Goal: Task Accomplishment & Management: Manage account settings

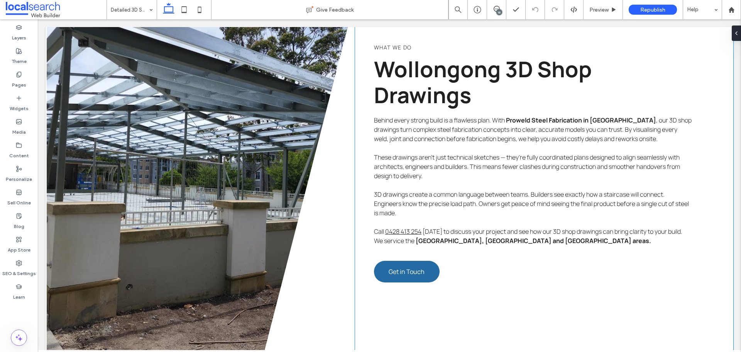
scroll to position [303, 0]
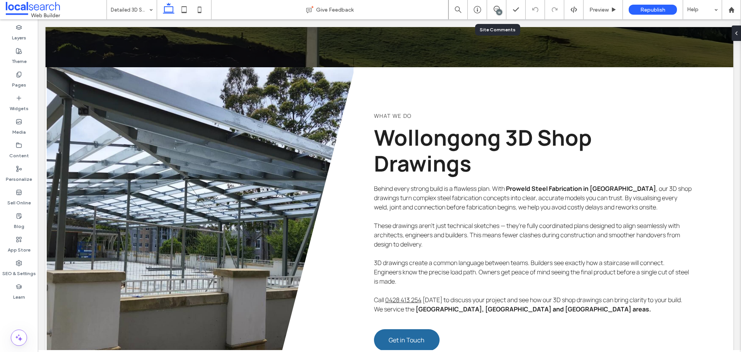
click at [496, 3] on div "16" at bounding box center [496, 9] width 19 height 19
click at [494, 10] on use at bounding box center [497, 9] width 6 height 6
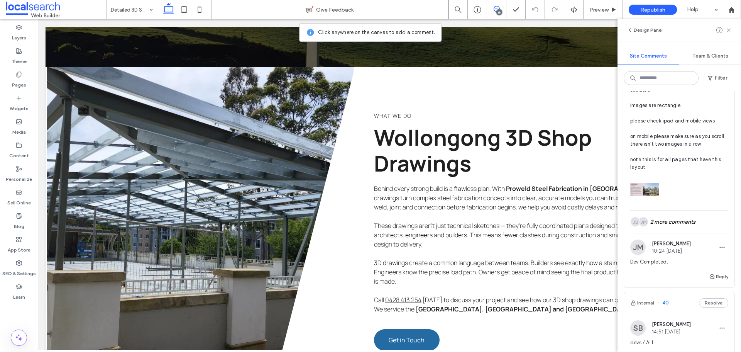
scroll to position [3398, 0]
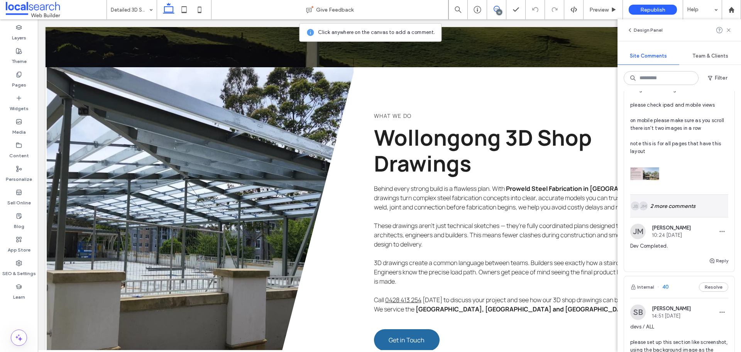
click at [680, 217] on div "JM JB 2 more comments" at bounding box center [679, 205] width 98 height 22
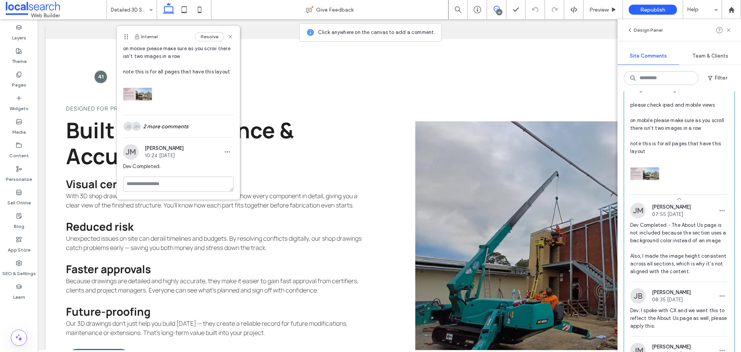
scroll to position [176, 0]
click at [161, 125] on div "JM JB 2 more comments" at bounding box center [178, 126] width 110 height 22
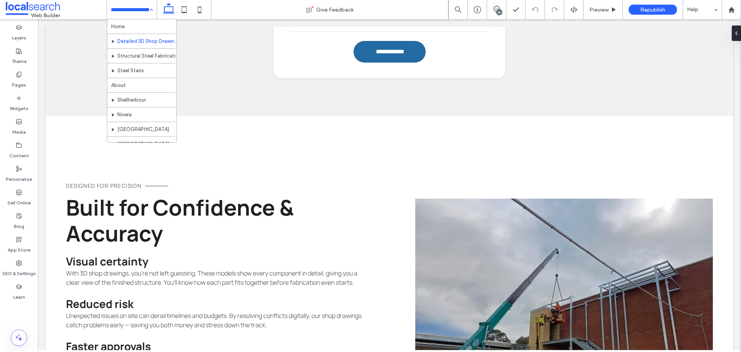
scroll to position [0, 0]
click at [499, 10] on div "16" at bounding box center [499, 12] width 6 height 6
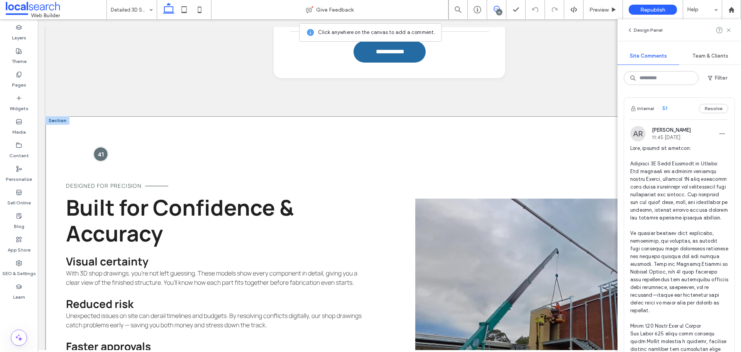
click at [103, 150] on div at bounding box center [100, 154] width 14 height 14
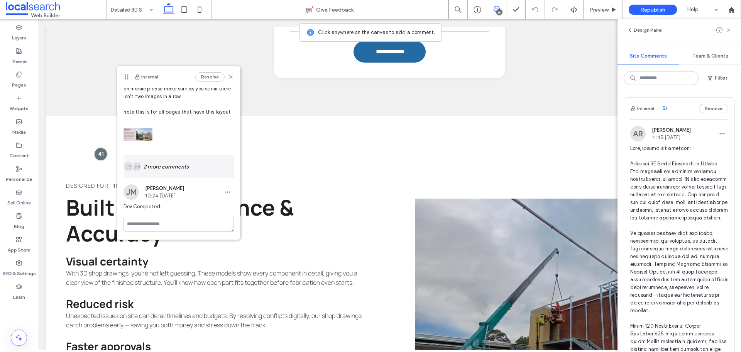
click at [176, 177] on div "JM JB 2 more comments" at bounding box center [178, 166] width 110 height 22
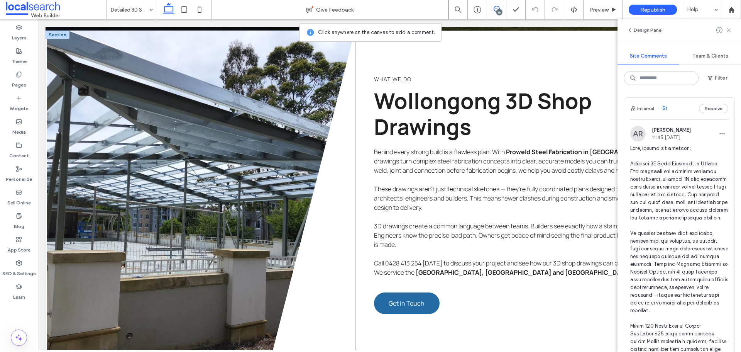
scroll to position [315, 0]
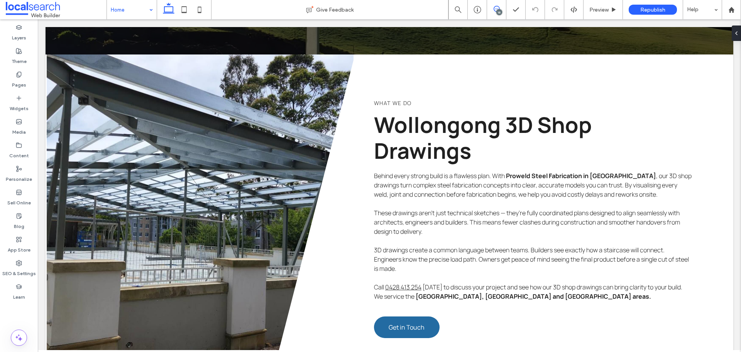
click at [495, 10] on icon at bounding box center [497, 9] width 6 height 6
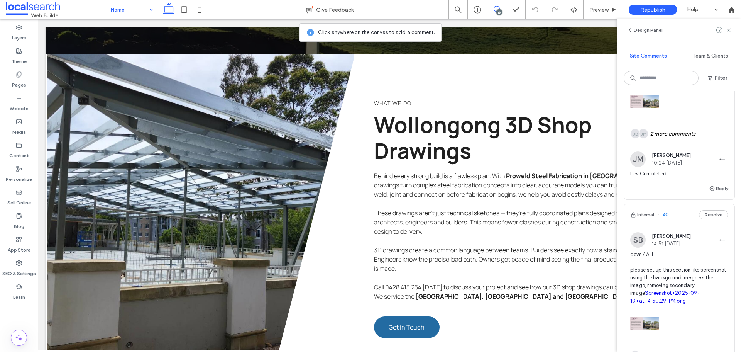
scroll to position [3473, 0]
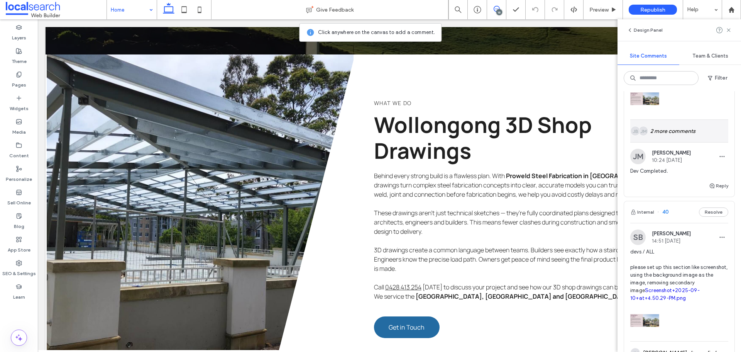
click at [677, 142] on div "JM JB 2 more comments" at bounding box center [679, 131] width 98 height 22
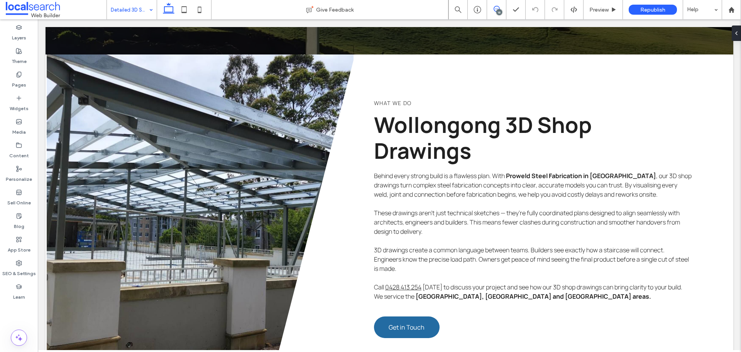
click at [492, 7] on span at bounding box center [496, 9] width 19 height 6
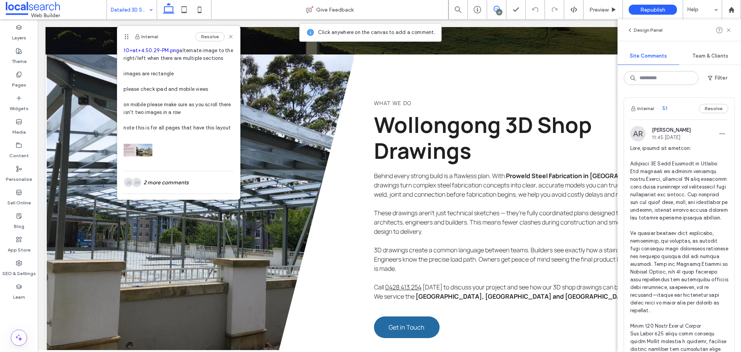
scroll to position [116, 0]
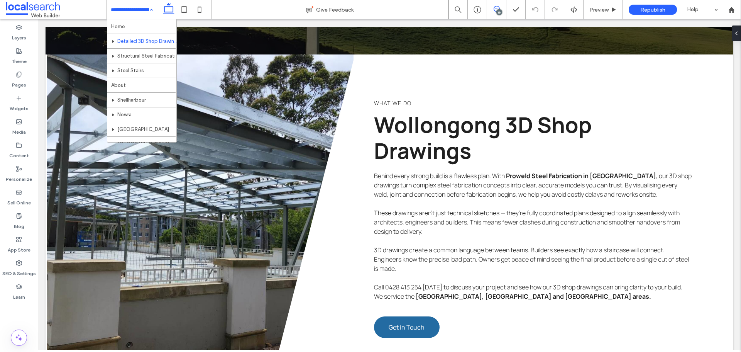
click at [499, 9] on icon at bounding box center [497, 9] width 6 height 6
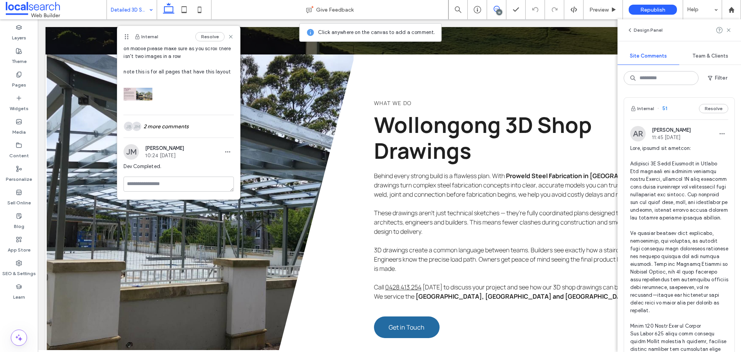
scroll to position [176, 0]
click at [184, 132] on div "JM JB 2 more comments" at bounding box center [178, 126] width 110 height 22
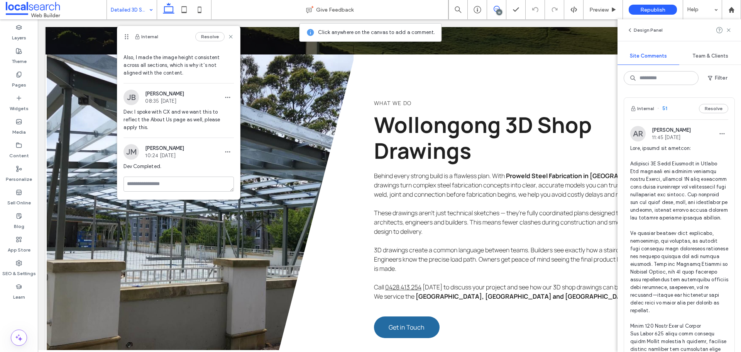
scroll to position [256, 0]
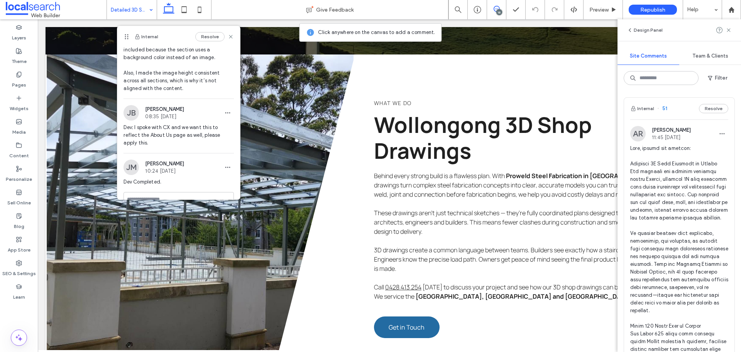
drag, startPoint x: 729, startPoint y: 33, endPoint x: 707, endPoint y: 37, distance: 22.5
click at [729, 32] on icon at bounding box center [728, 30] width 6 height 6
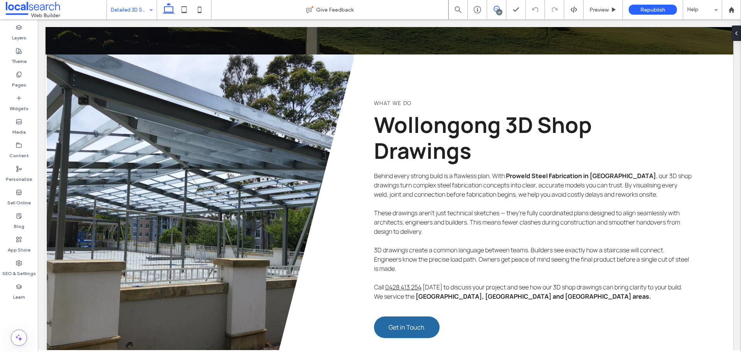
click at [495, 9] on icon at bounding box center [497, 9] width 6 height 6
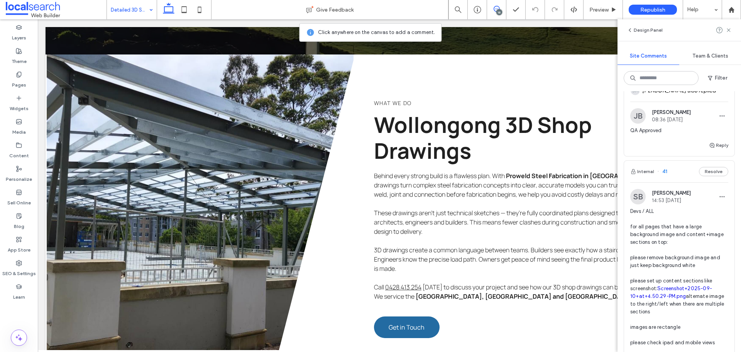
scroll to position [3241, 0]
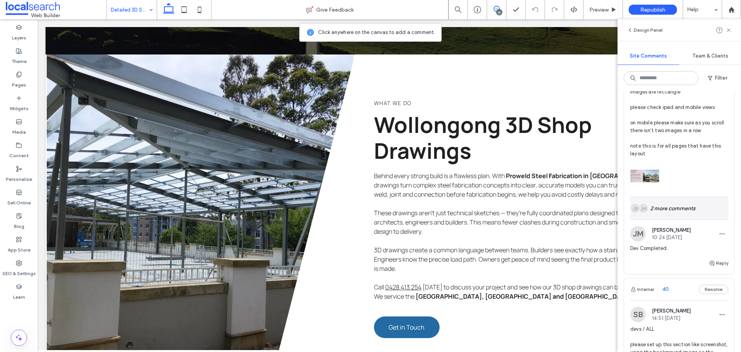
click at [688, 219] on div "JM JB 2 more comments" at bounding box center [679, 208] width 98 height 22
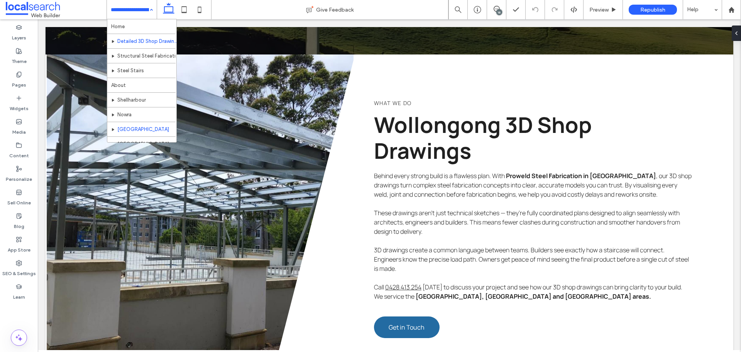
scroll to position [23, 0]
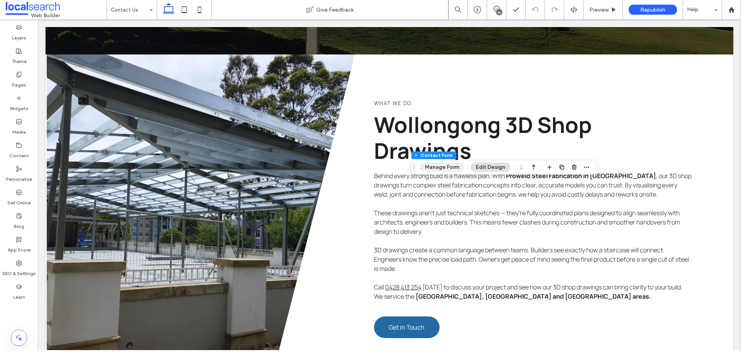
click at [440, 170] on button "Manage Form" at bounding box center [442, 166] width 44 height 9
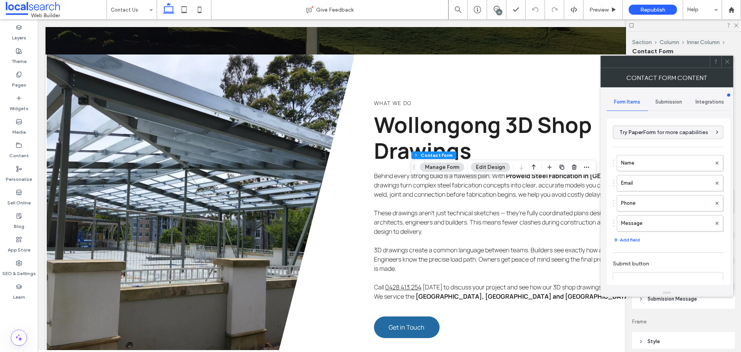
type input "*"
type input "***"
type input "*"
type input "***"
type input "**********"
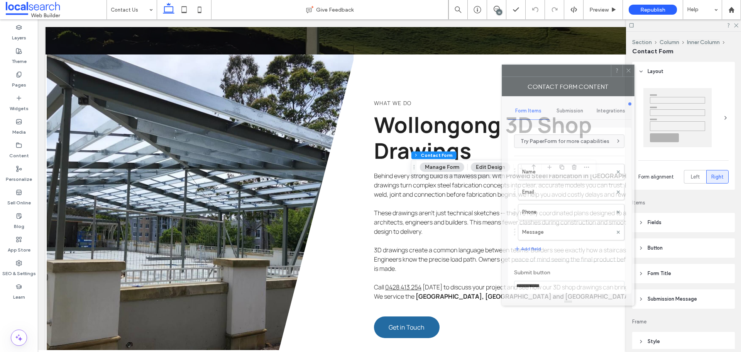
drag, startPoint x: 634, startPoint y: 64, endPoint x: 425, endPoint y: 89, distance: 210.2
click at [502, 65] on div at bounding box center [556, 71] width 109 height 12
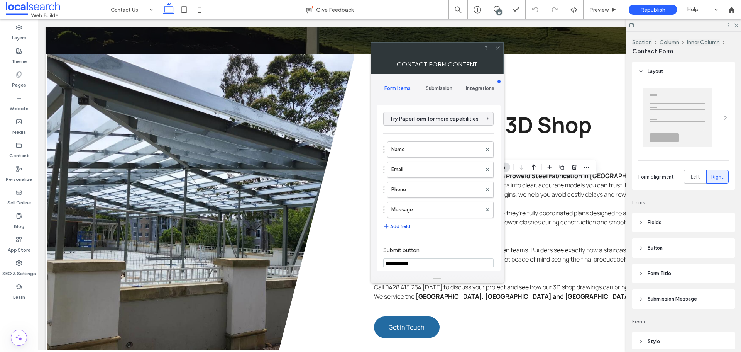
click at [403, 226] on button "Add field" at bounding box center [396, 225] width 27 height 9
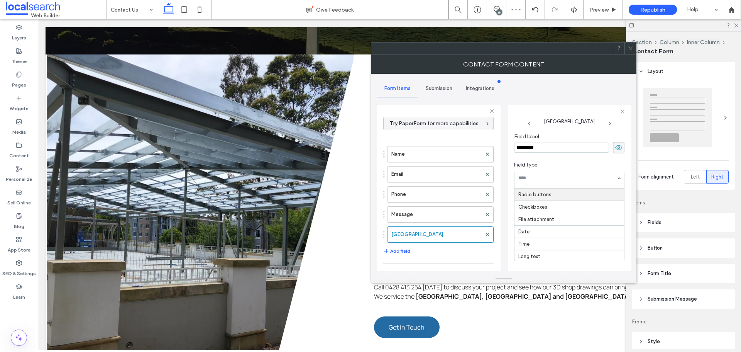
scroll to position [39, 0]
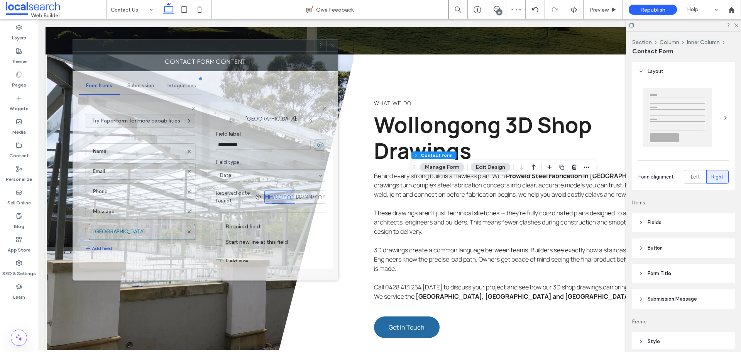
drag, startPoint x: 379, startPoint y: 61, endPoint x: 224, endPoint y: 46, distance: 155.9
click at [224, 46] on div at bounding box center [194, 46] width 242 height 12
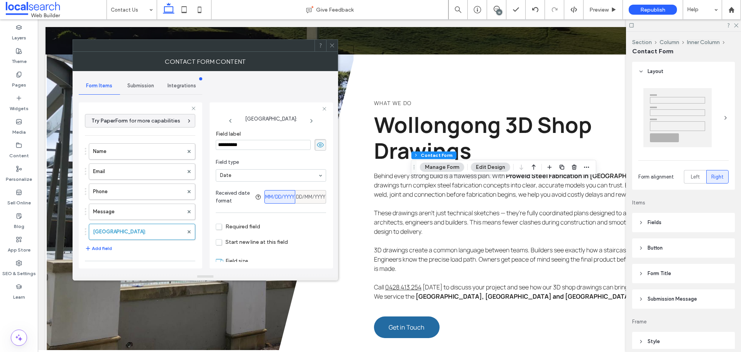
click at [303, 199] on span "DD/MM/YYYY" at bounding box center [310, 197] width 29 height 8
click at [274, 196] on span "MM/DD/YYYY" at bounding box center [279, 197] width 29 height 8
click at [304, 199] on span "DD/MM/YYYY" at bounding box center [310, 197] width 29 height 8
click at [278, 199] on span "MM/DD/YYYY" at bounding box center [279, 197] width 29 height 8
drag, startPoint x: 309, startPoint y: 202, endPoint x: 282, endPoint y: 201, distance: 27.4
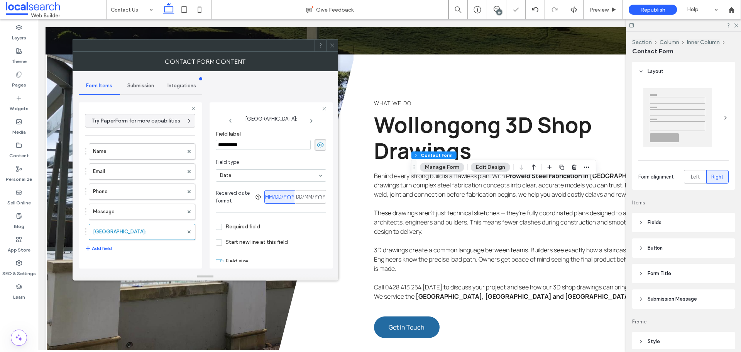
click at [309, 202] on div "DD/MM/YYYY" at bounding box center [310, 196] width 21 height 13
click at [281, 201] on div "MM/DD/YYYY" at bounding box center [279, 196] width 21 height 13
click at [309, 200] on span "DD/MM/YYYY" at bounding box center [310, 197] width 29 height 8
click at [183, 232] on div at bounding box center [189, 232] width 12 height 12
click at [188, 232] on icon at bounding box center [189, 231] width 3 height 3
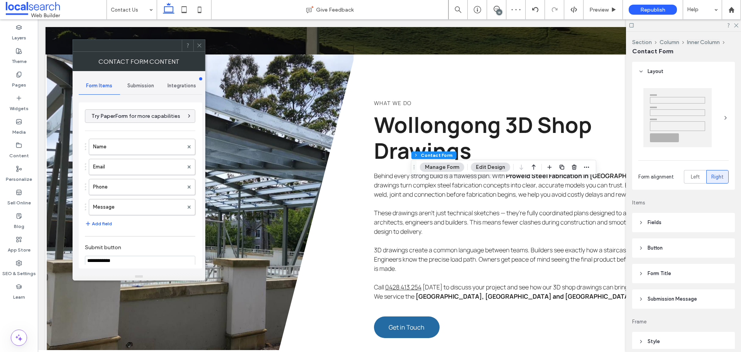
click at [194, 41] on div at bounding box center [199, 46] width 12 height 12
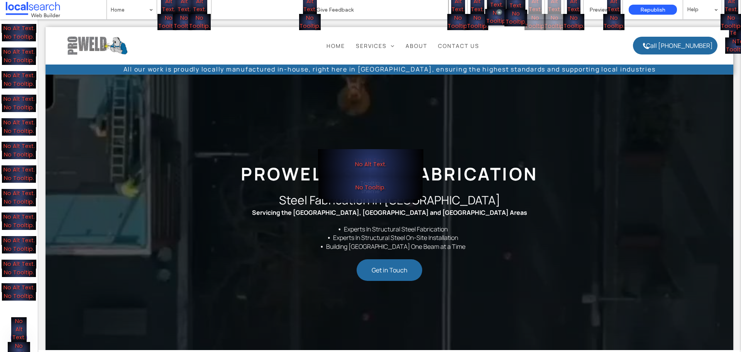
click at [222, 25] on div "No Alt Text. No Tooltip." at bounding box center [370, 176] width 741 height 352
click at [218, 25] on div "No Alt Text. No Tooltip." at bounding box center [370, 176] width 741 height 352
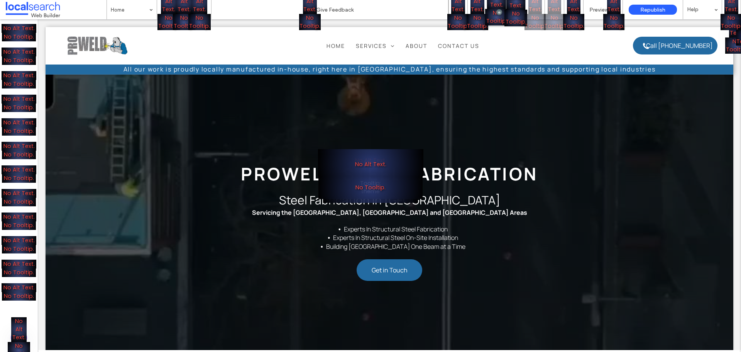
click at [141, 22] on div "No Alt Text. No Tooltip." at bounding box center [370, 176] width 741 height 352
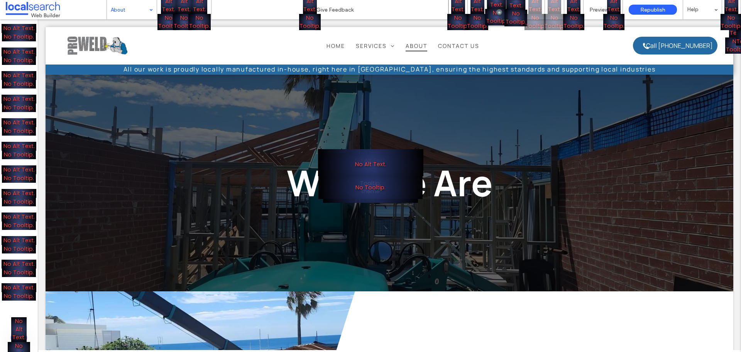
click at [225, 23] on div "No Alt Text. No Tooltip." at bounding box center [370, 176] width 741 height 352
click at [136, 25] on div "No Alt Text. No Tooltip." at bounding box center [370, 176] width 741 height 352
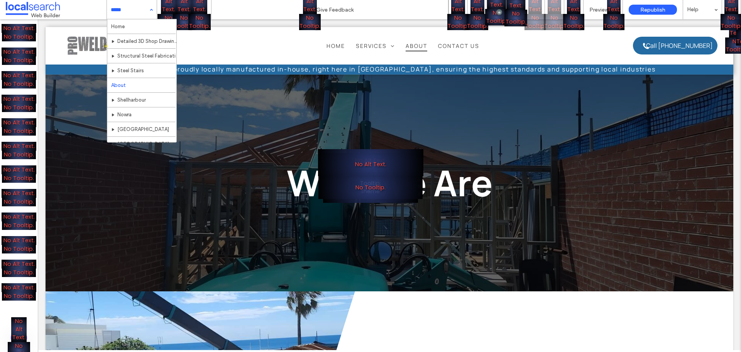
click at [223, 24] on div "No Alt Text. No Tooltip." at bounding box center [370, 176] width 741 height 352
click at [218, 23] on div "No Alt Text. No Tooltip." at bounding box center [370, 176] width 741 height 352
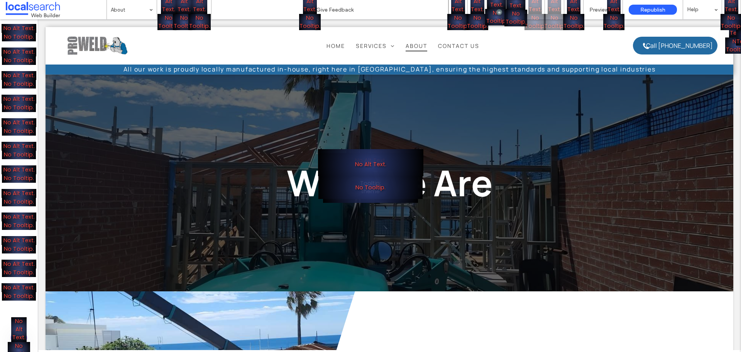
click at [229, 24] on div "No Alt Text. No Tooltip." at bounding box center [370, 176] width 741 height 352
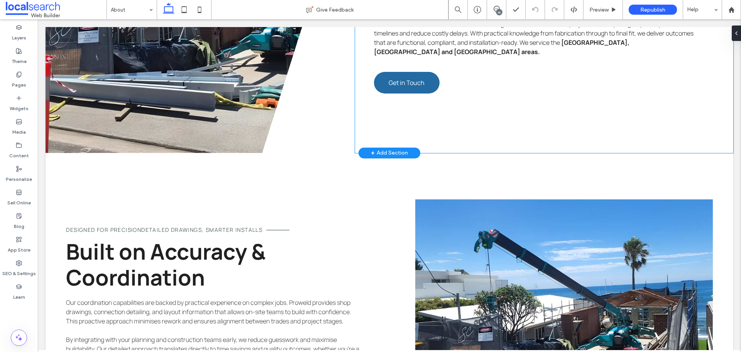
scroll to position [270, 0]
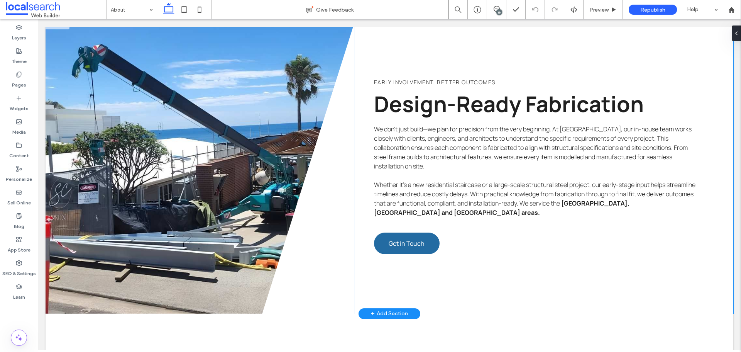
click at [440, 108] on span "Design-Ready Fabrication" at bounding box center [509, 104] width 270 height 30
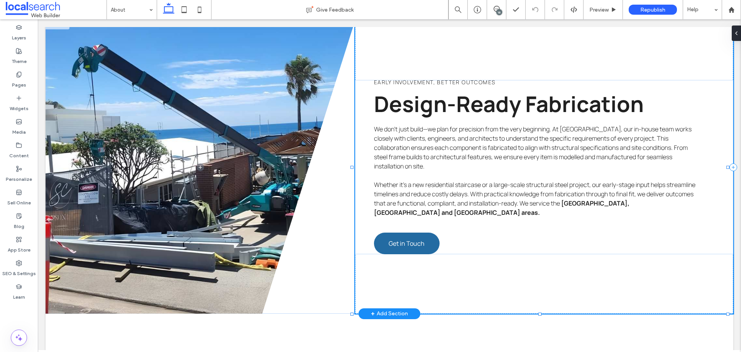
click at [440, 108] on span "Design-Ready Fabrication" at bounding box center [509, 104] width 270 height 30
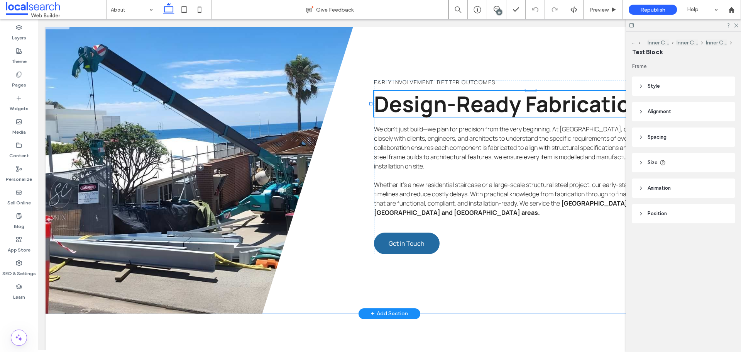
click at [440, 108] on span "Design-Ready Fabrication" at bounding box center [509, 104] width 270 height 30
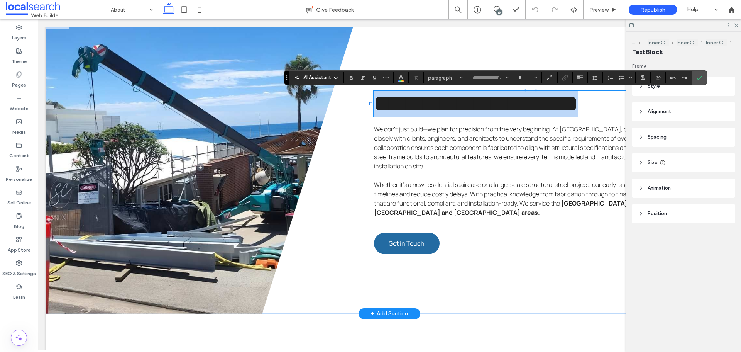
type input "*******"
type input "**"
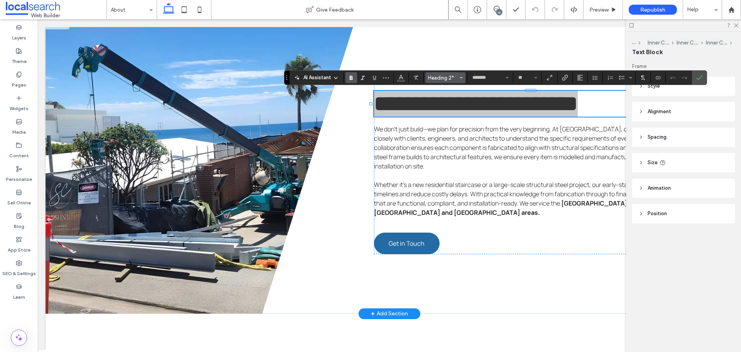
click at [450, 79] on span "Heading 2*" at bounding box center [443, 78] width 30 height 6
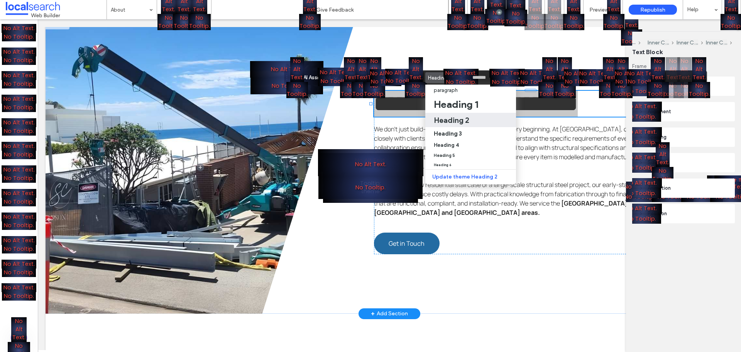
click at [398, 24] on div "No Alt Text. No Tooltip." at bounding box center [370, 176] width 741 height 352
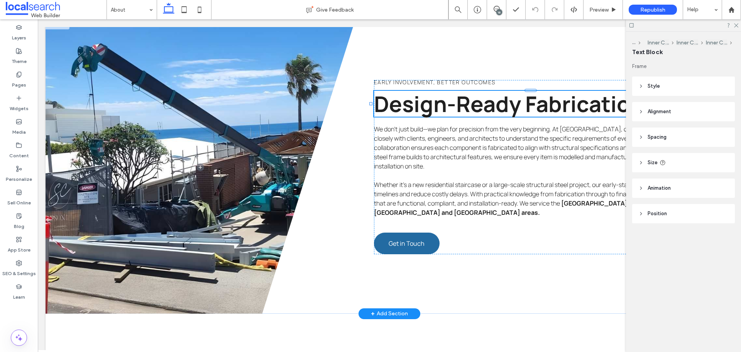
scroll to position [270, 0]
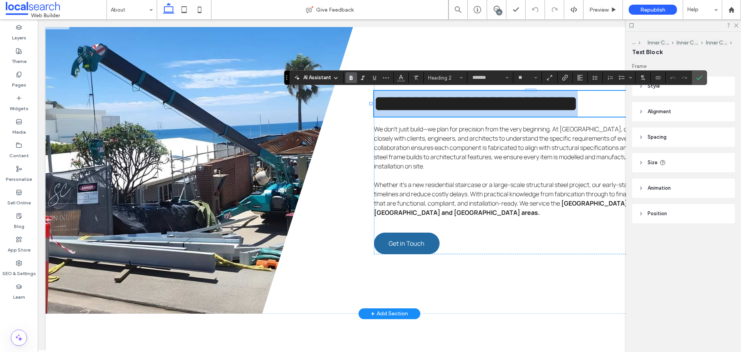
type input "*******"
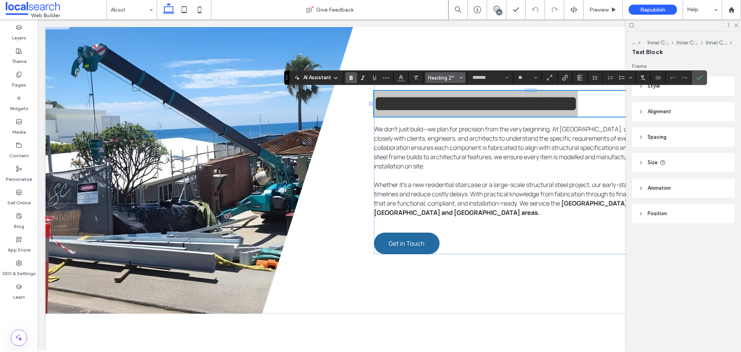
click at [454, 77] on span "Heading 2*" at bounding box center [443, 78] width 30 height 6
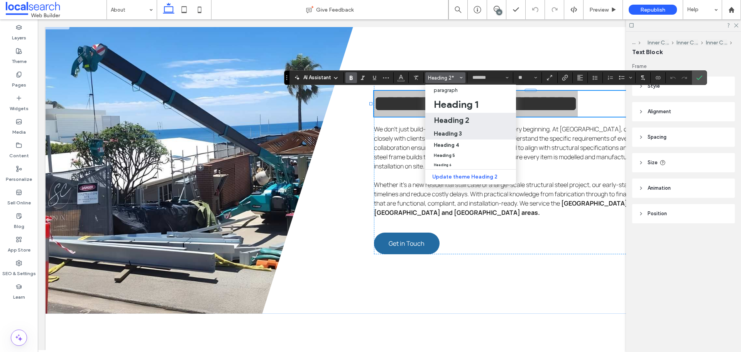
drag, startPoint x: 458, startPoint y: 136, endPoint x: 503, endPoint y: 66, distance: 83.2
click at [458, 136] on h3 "Heading 3" at bounding box center [448, 133] width 28 height 7
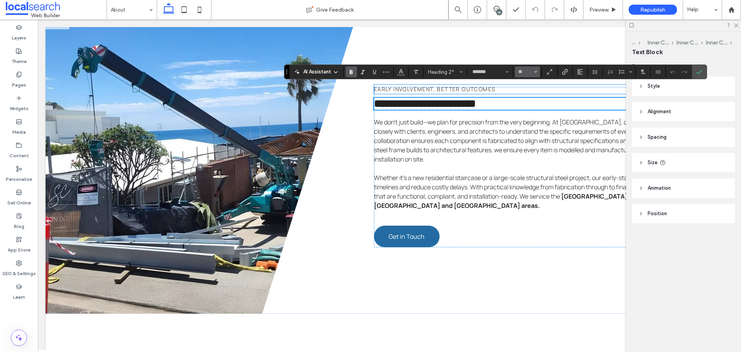
type input "**"
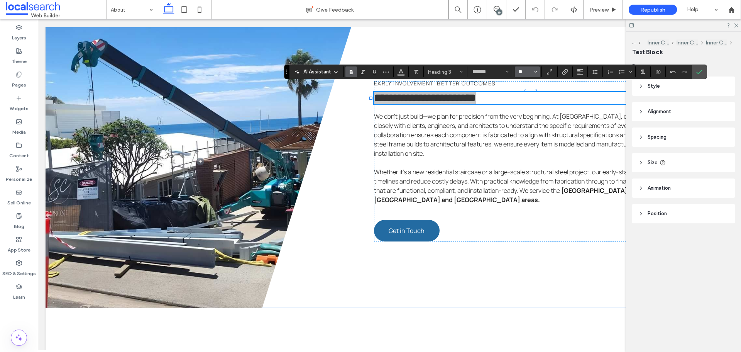
click at [524, 74] on input "**" at bounding box center [524, 72] width 15 height 6
type input "**"
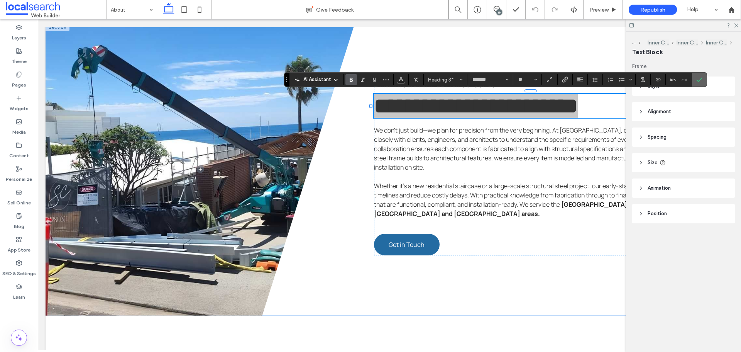
click at [699, 79] on icon "Confirm" at bounding box center [699, 79] width 6 height 6
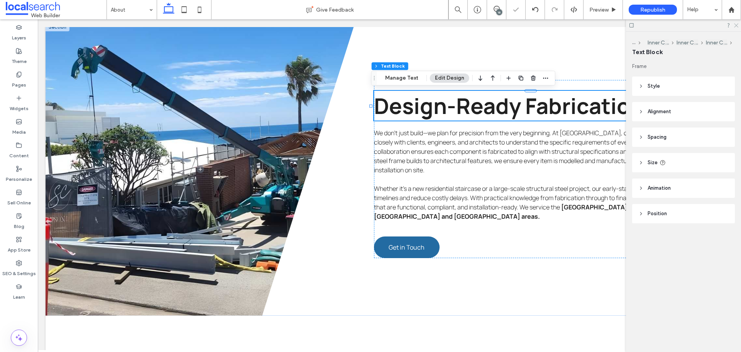
click at [735, 25] on use at bounding box center [736, 26] width 4 height 4
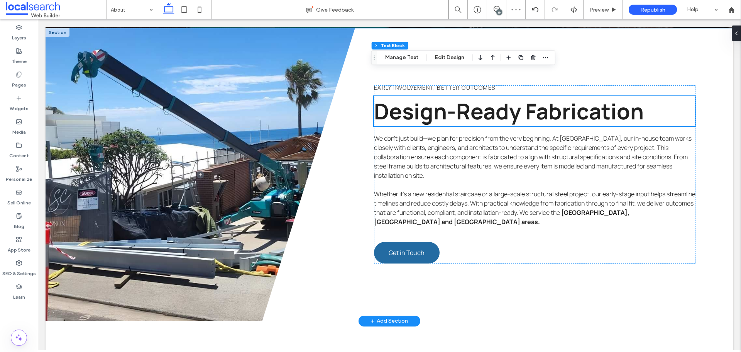
scroll to position [230, 0]
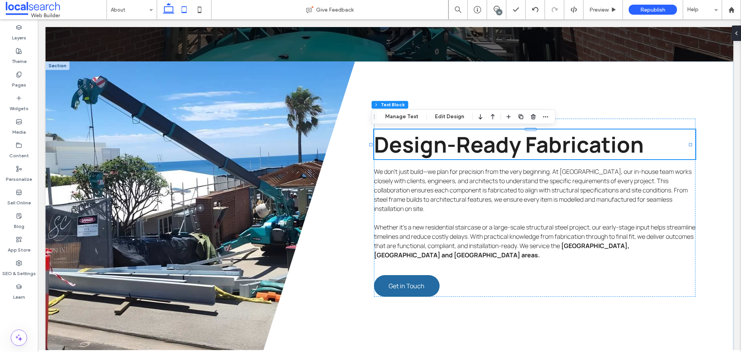
click at [183, 8] on icon at bounding box center [183, 9] width 15 height 15
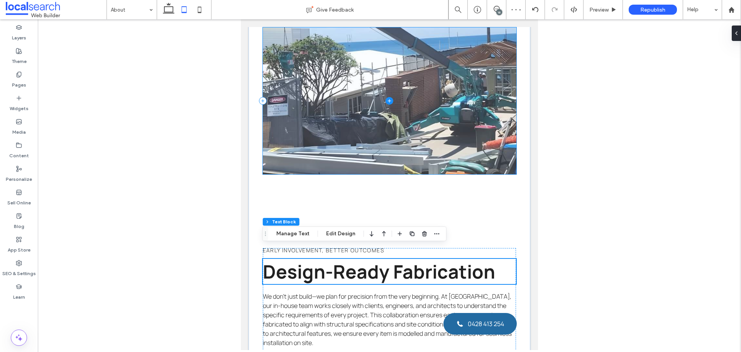
scroll to position [238, 0]
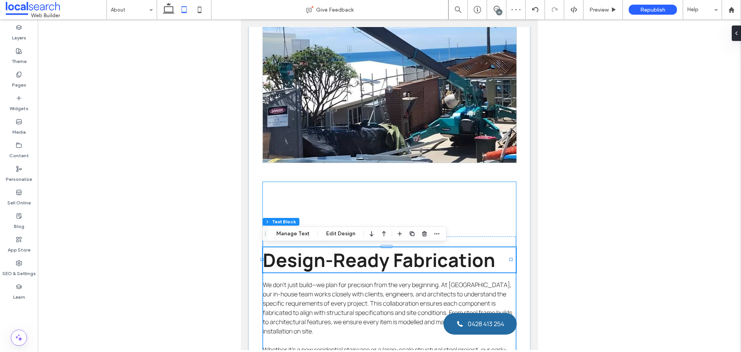
click at [333, 203] on div "EARLY INVOLVEMENT, BETTER OUTCOMES Design-Ready Fabrication We don’t just build…" at bounding box center [390, 328] width 254 height 292
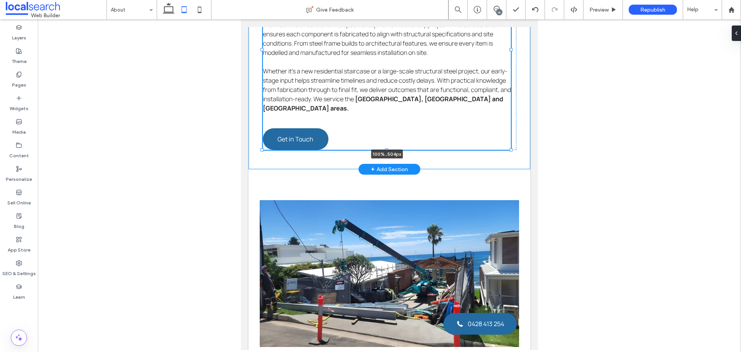
scroll to position [52, 0]
drag, startPoint x: 387, startPoint y: 243, endPoint x: 387, endPoint y: 161, distance: 81.4
type input "***"
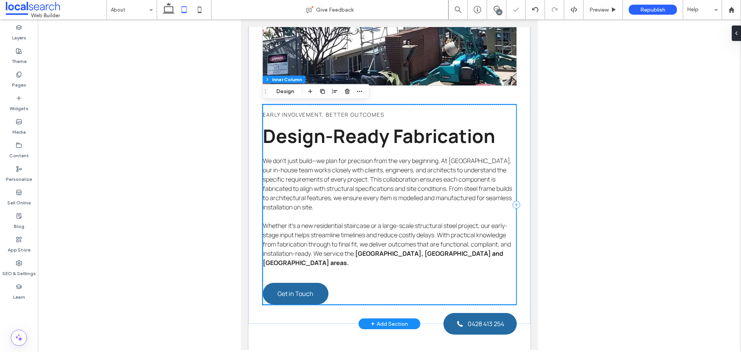
scroll to position [508, 0]
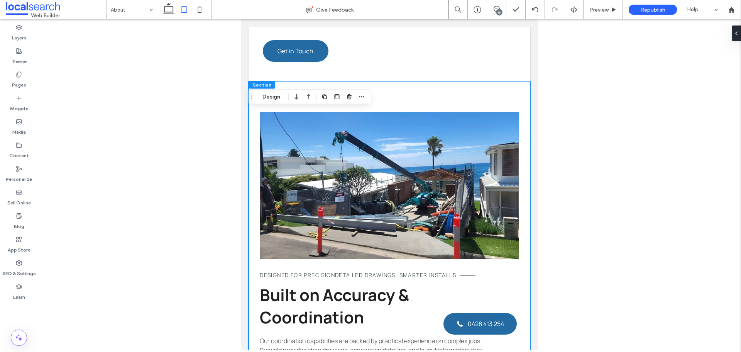
scroll to position [469, 0]
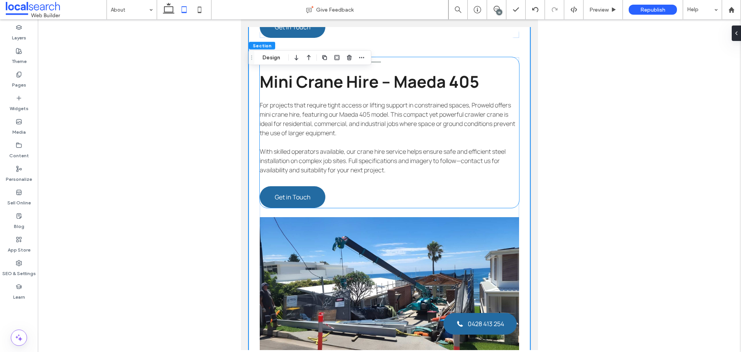
scroll to position [1280, 0]
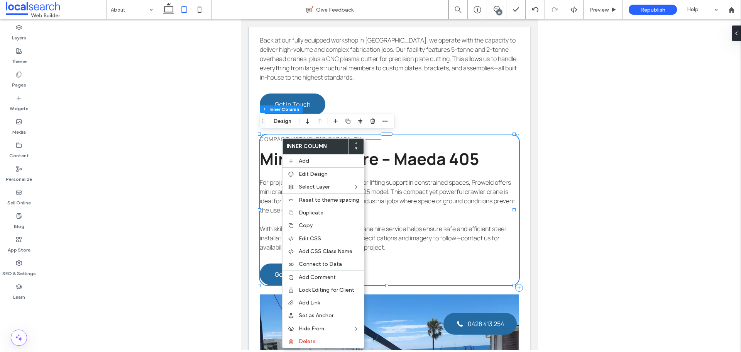
click at [354, 150] on div at bounding box center [355, 146] width 15 height 15
click at [355, 148] on icon at bounding box center [356, 148] width 3 height 3
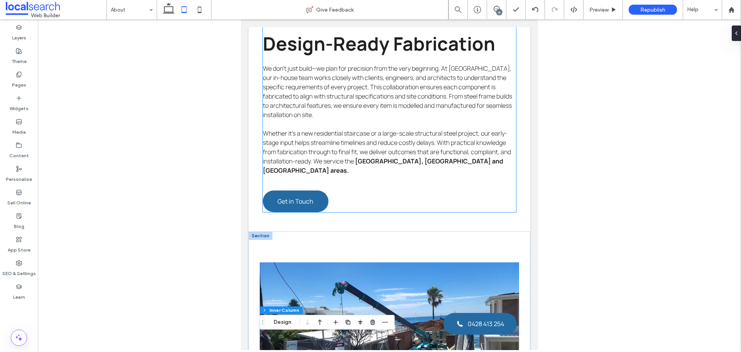
scroll to position [508, 0]
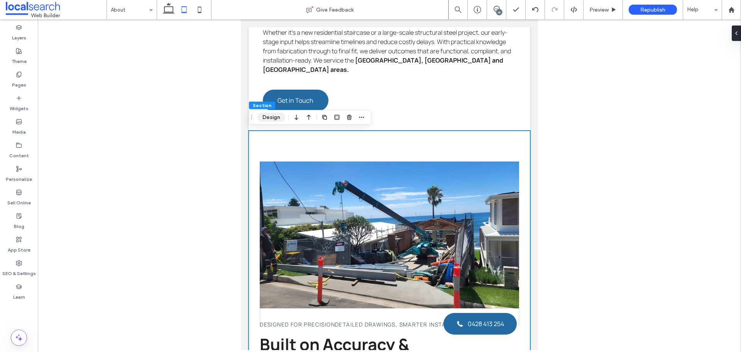
click at [273, 119] on button "Design" at bounding box center [271, 117] width 28 height 9
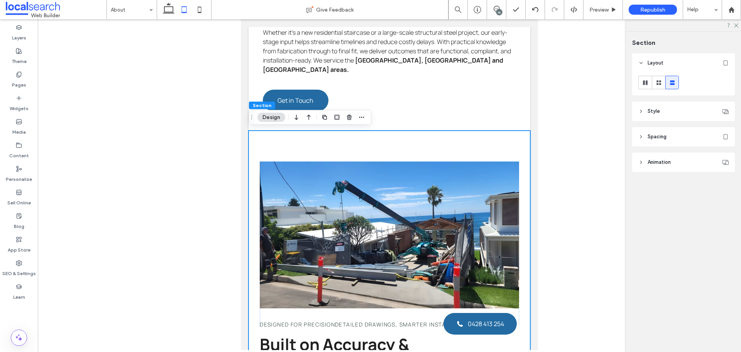
click at [673, 135] on header "Spacing" at bounding box center [683, 136] width 103 height 19
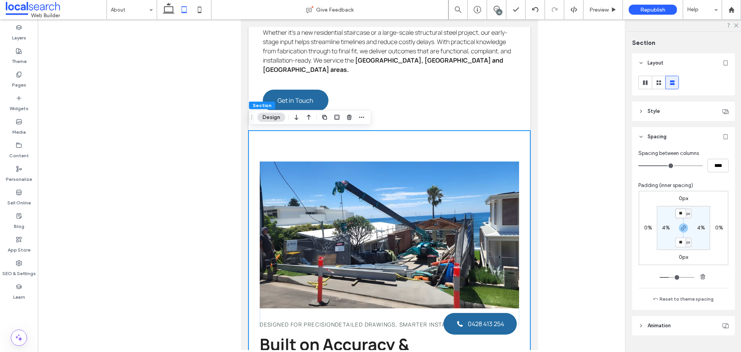
click at [680, 216] on input "**" at bounding box center [680, 213] width 10 height 10
click at [683, 232] on span "button" at bounding box center [683, 227] width 9 height 9
click at [678, 215] on input "**" at bounding box center [680, 213] width 10 height 10
type input "***"
type input "**"
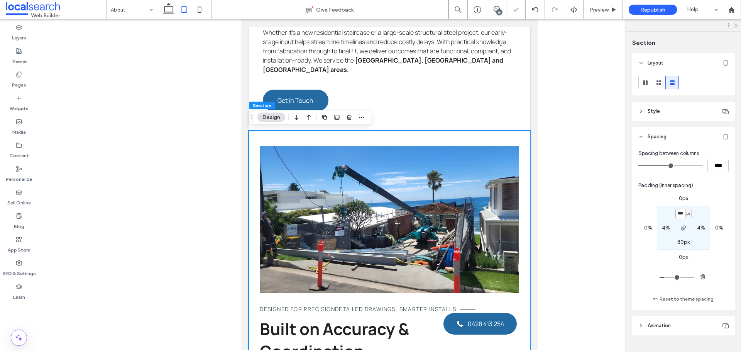
type input "***"
click at [735, 23] on icon at bounding box center [735, 24] width 5 height 5
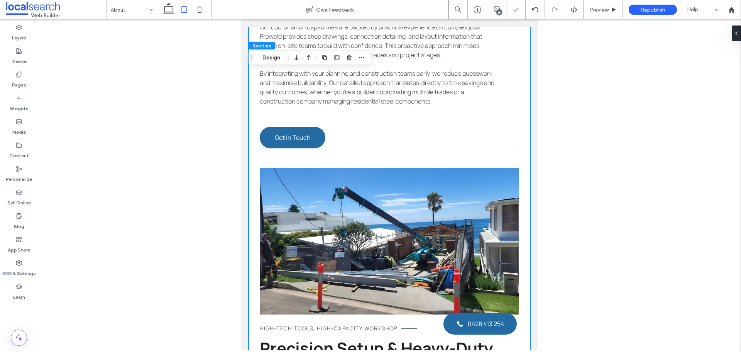
drag, startPoint x: 168, startPoint y: 12, endPoint x: 181, endPoint y: 8, distance: 13.5
click at [168, 12] on use at bounding box center [169, 8] width 12 height 11
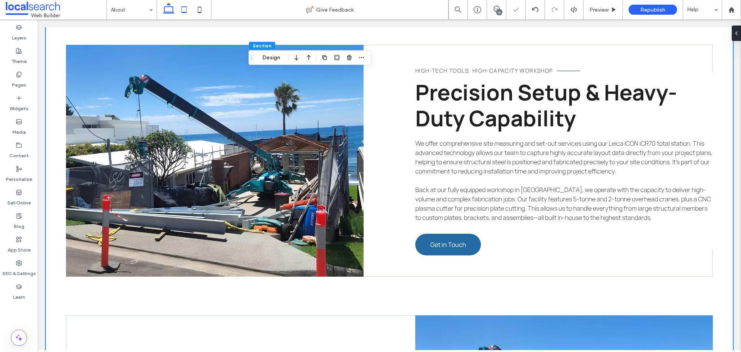
type input "***"
type input "*****"
type input "***"
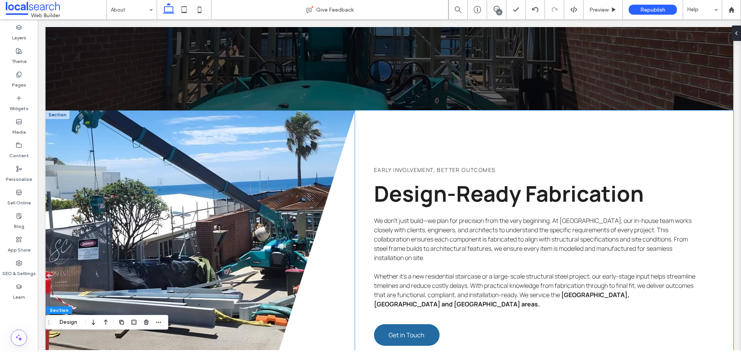
scroll to position [95, 0]
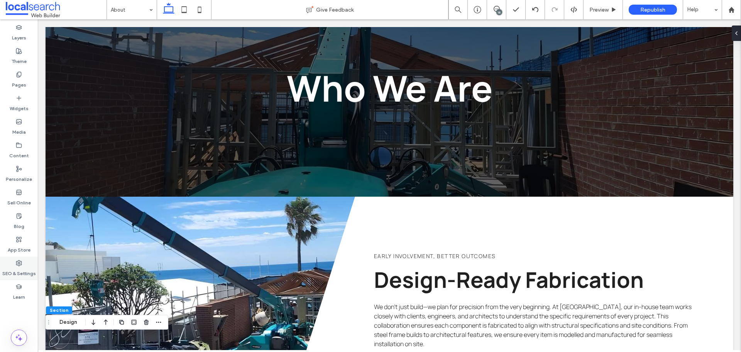
click at [20, 267] on label "SEO & Settings" at bounding box center [19, 271] width 34 height 11
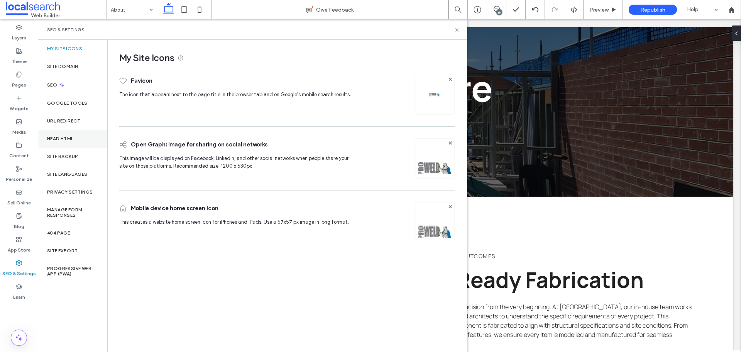
click at [44, 130] on div "Head HTML" at bounding box center [72, 139] width 69 height 18
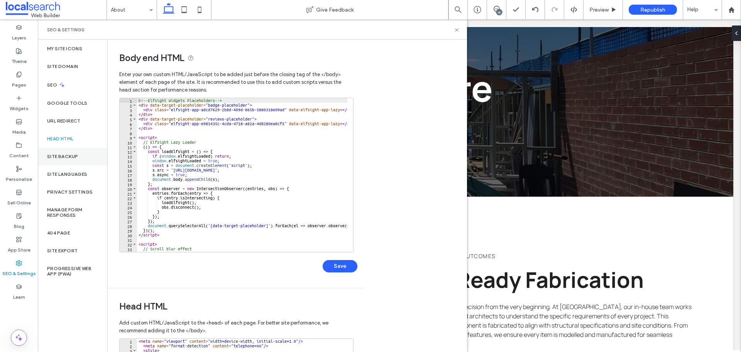
click at [75, 155] on label "Site Backup" at bounding box center [62, 156] width 31 height 5
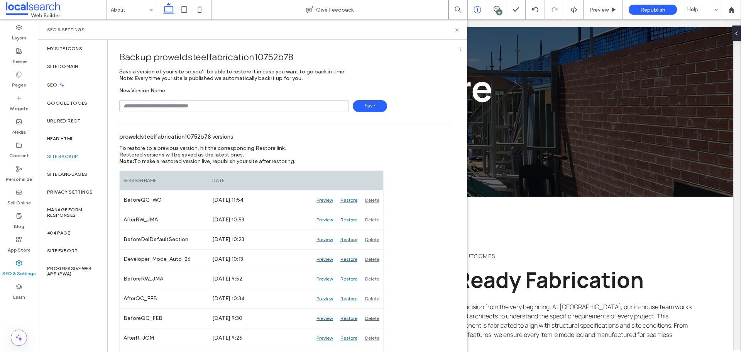
drag, startPoint x: 457, startPoint y: 29, endPoint x: 485, endPoint y: 12, distance: 32.6
click at [457, 29] on use at bounding box center [456, 29] width 3 height 3
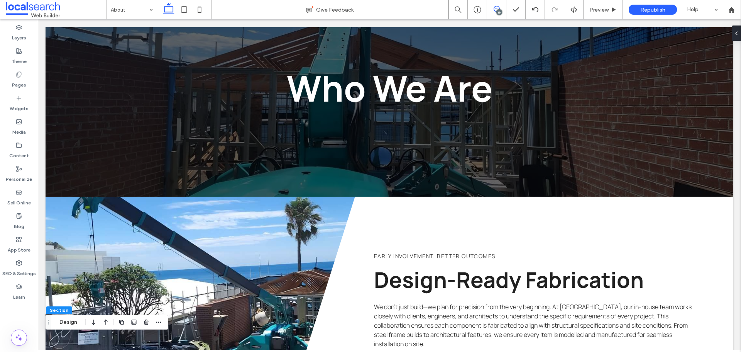
click at [497, 7] on icon at bounding box center [497, 9] width 6 height 6
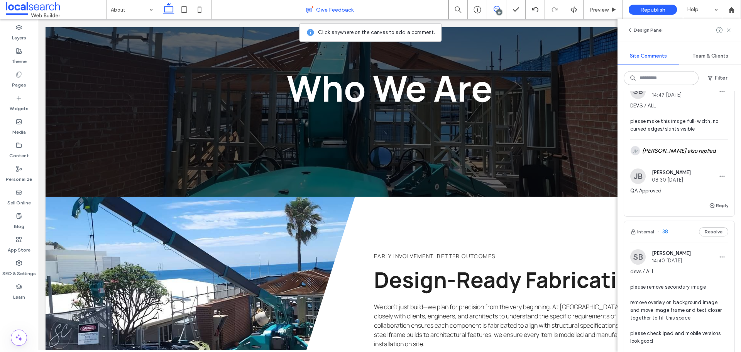
scroll to position [3998, 0]
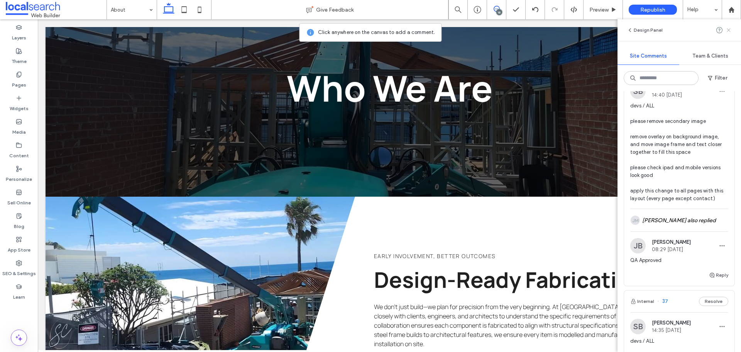
click at [730, 30] on icon at bounding box center [728, 30] width 6 height 6
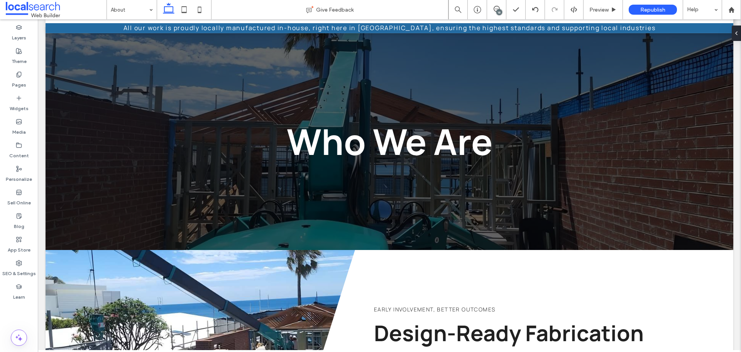
scroll to position [0, 0]
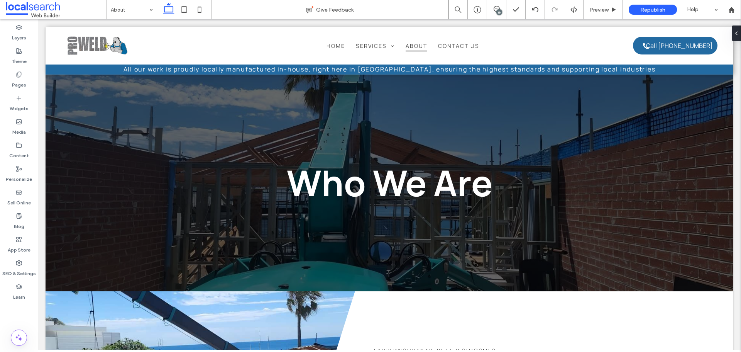
drag, startPoint x: 740, startPoint y: 100, endPoint x: 777, endPoint y: 49, distance: 62.8
click at [500, 5] on div "16" at bounding box center [496, 9] width 19 height 19
click at [497, 11] on div "16" at bounding box center [499, 12] width 6 height 6
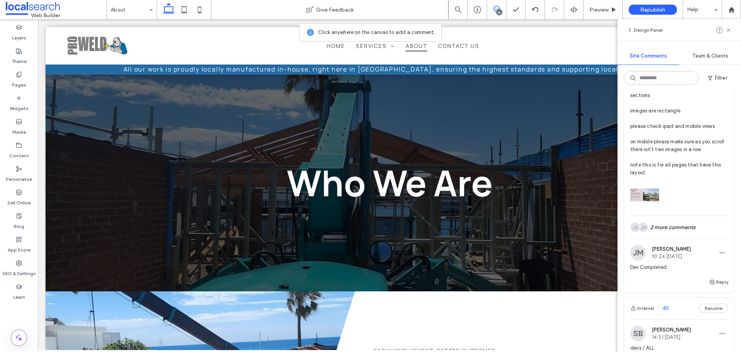
scroll to position [3446, 0]
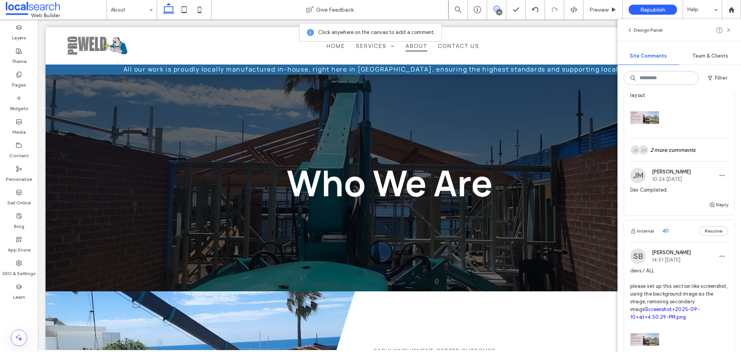
click at [681, 161] on div "JM JB 2 more comments" at bounding box center [679, 150] width 98 height 22
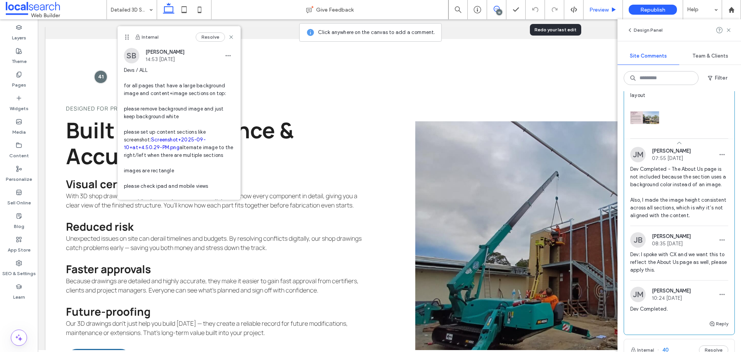
click at [607, 10] on span "Preview" at bounding box center [598, 10] width 19 height 7
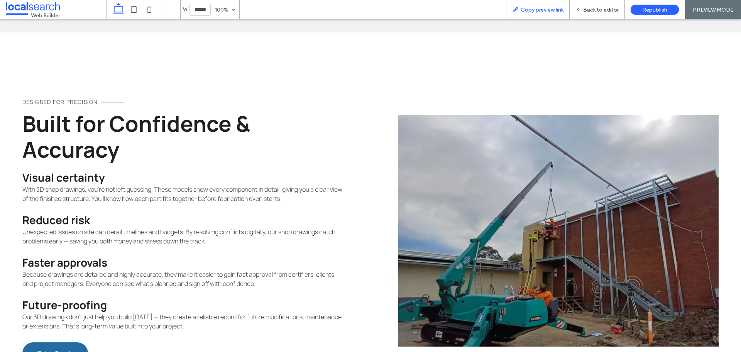
drag, startPoint x: 552, startPoint y: 11, endPoint x: 516, endPoint y: 12, distance: 35.5
click at [552, 11] on span "Copy preview link" at bounding box center [542, 10] width 43 height 7
click at [604, 8] on span "Back to editor" at bounding box center [600, 10] width 35 height 7
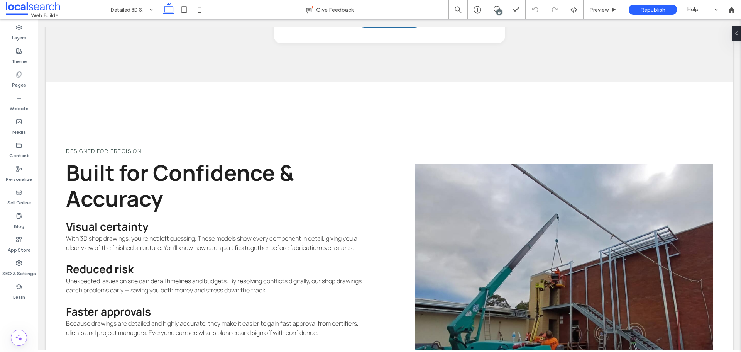
scroll to position [855, 0]
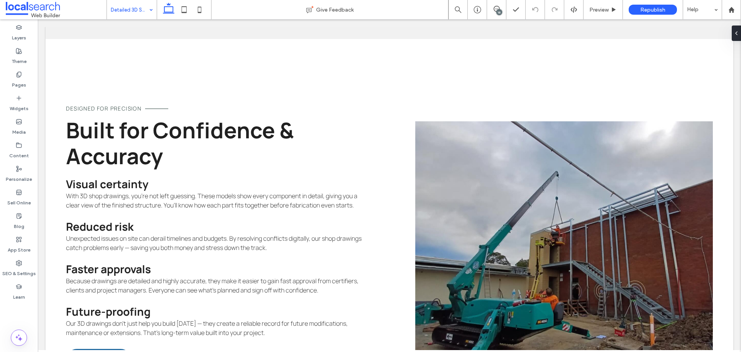
click at [183, 10] on icon at bounding box center [183, 9] width 15 height 15
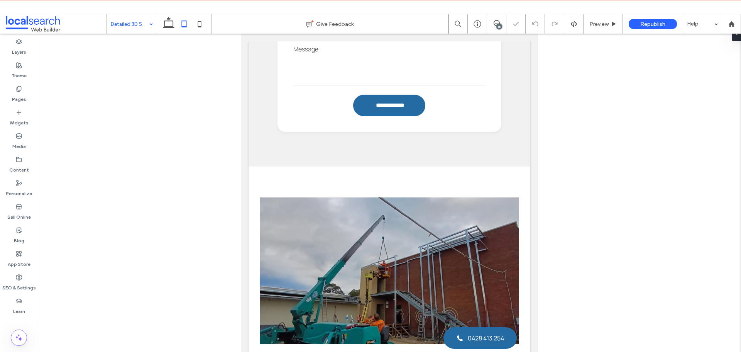
click at [137, 10] on div "Detailed 3D Shop Drawings Give Feedback 16 Preview Republish Help Design Panel …" at bounding box center [370, 176] width 741 height 352
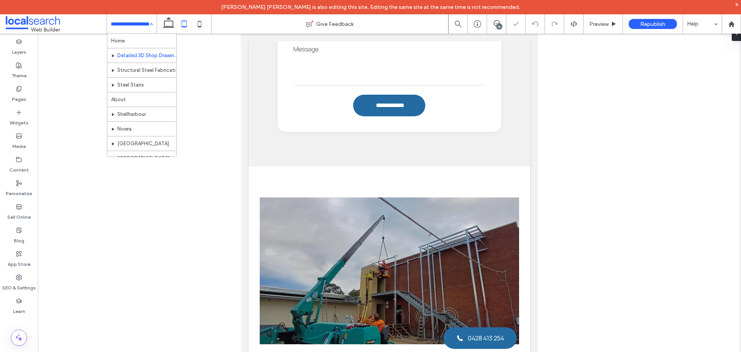
scroll to position [970, 0]
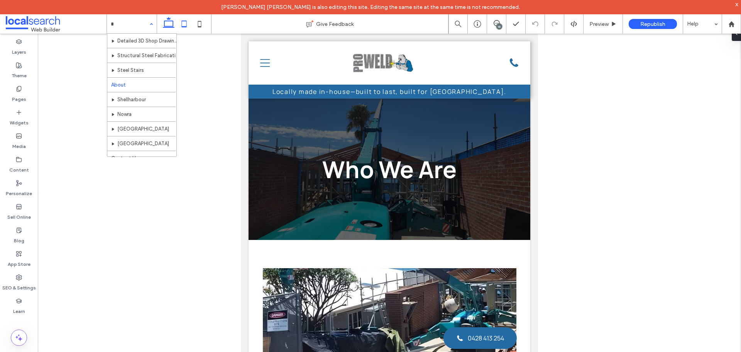
type input "*"
click at [168, 29] on icon at bounding box center [168, 23] width 15 height 15
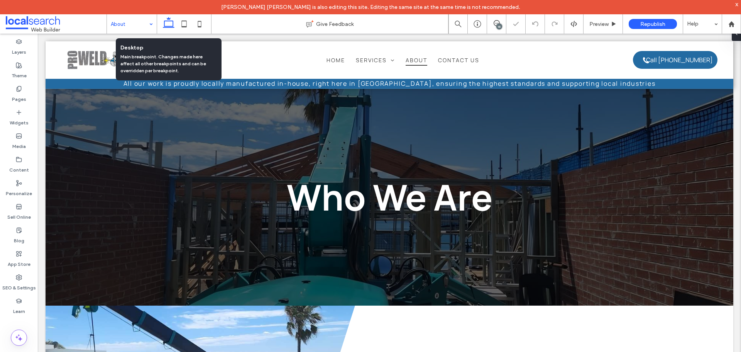
scroll to position [47, 0]
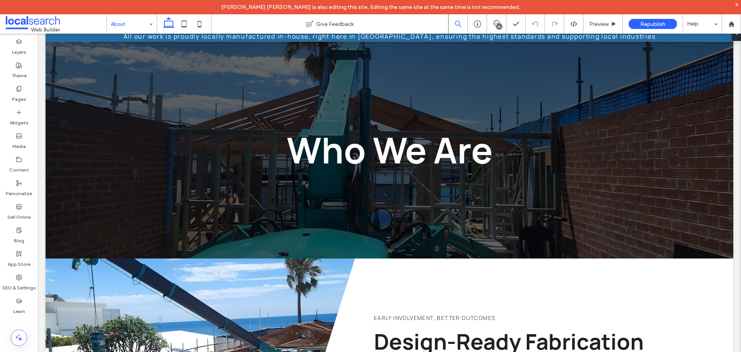
drag, startPoint x: 500, startPoint y: 22, endPoint x: 466, endPoint y: 30, distance: 35.1
click at [500, 22] on span at bounding box center [496, 23] width 19 height 6
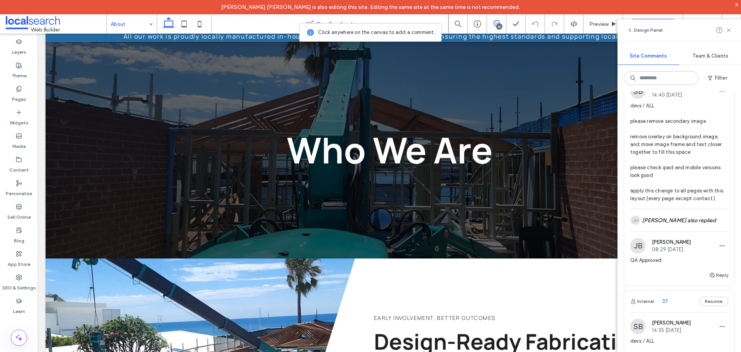
scroll to position [1127, 0]
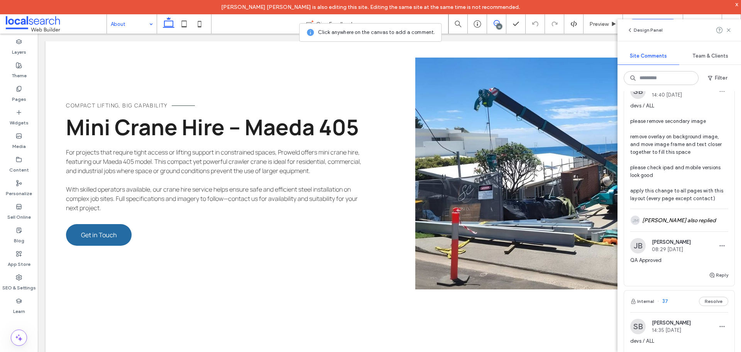
drag, startPoint x: 730, startPoint y: 32, endPoint x: 452, endPoint y: 3, distance: 279.3
click at [730, 32] on use at bounding box center [728, 29] width 3 height 3
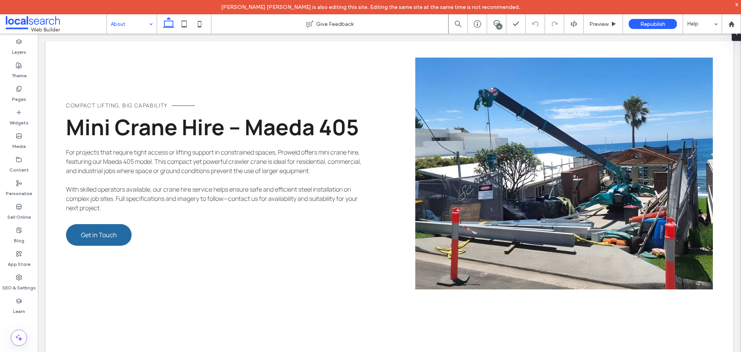
scroll to position [0, 0]
click at [29, 285] on label "SEO & Settings" at bounding box center [19, 285] width 34 height 11
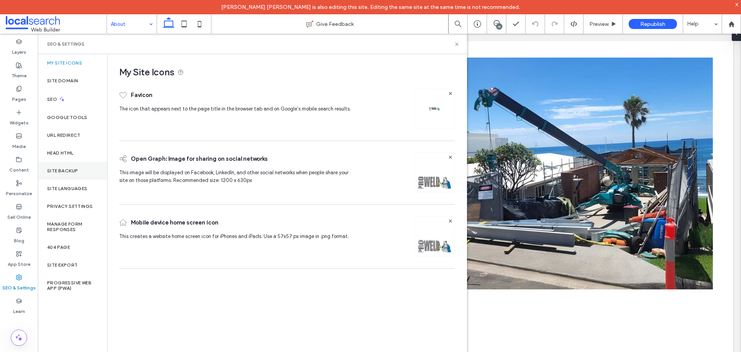
click at [83, 168] on div "Site Backup" at bounding box center [72, 171] width 69 height 18
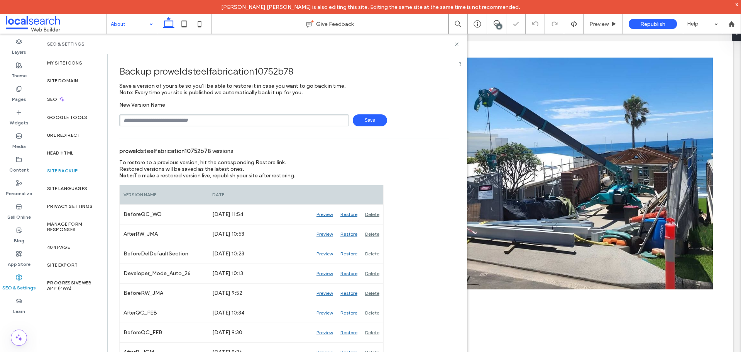
click at [176, 117] on input "text" at bounding box center [234, 120] width 230 height 12
type input "**********"
click at [370, 122] on span "Save" at bounding box center [370, 120] width 34 height 12
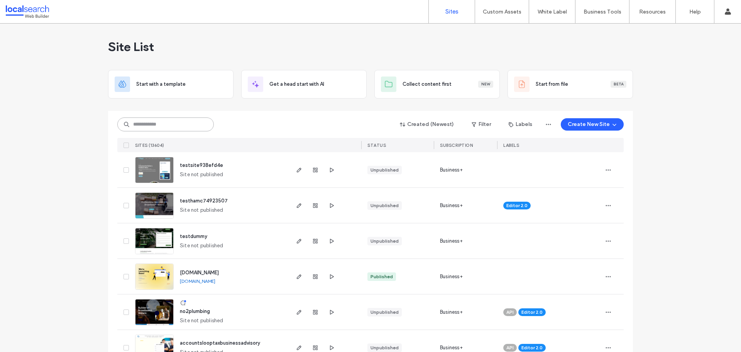
paste input "********"
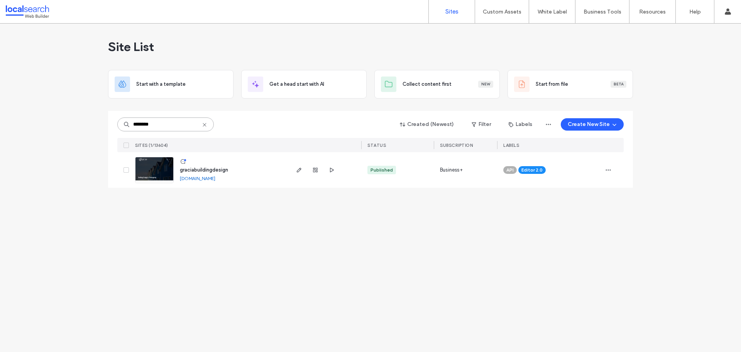
type input "********"
click at [184, 159] on div at bounding box center [185, 160] width 3 height 3
